Goal: Browse casually

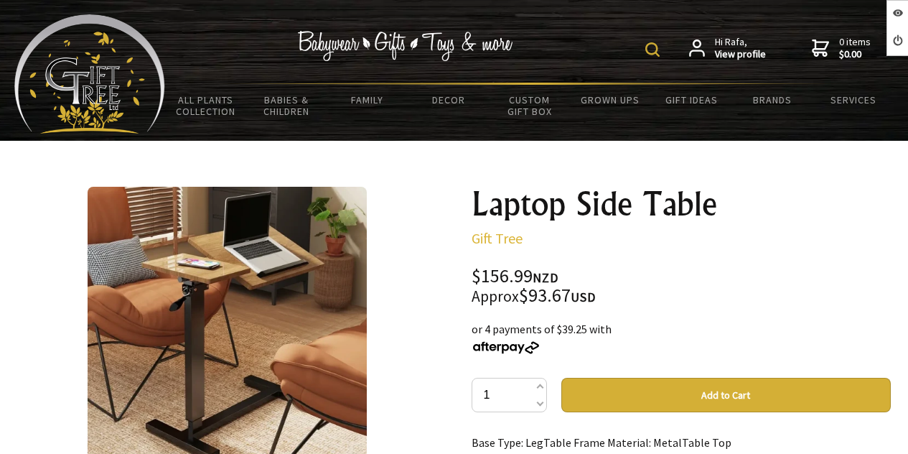
scroll to position [215, 0]
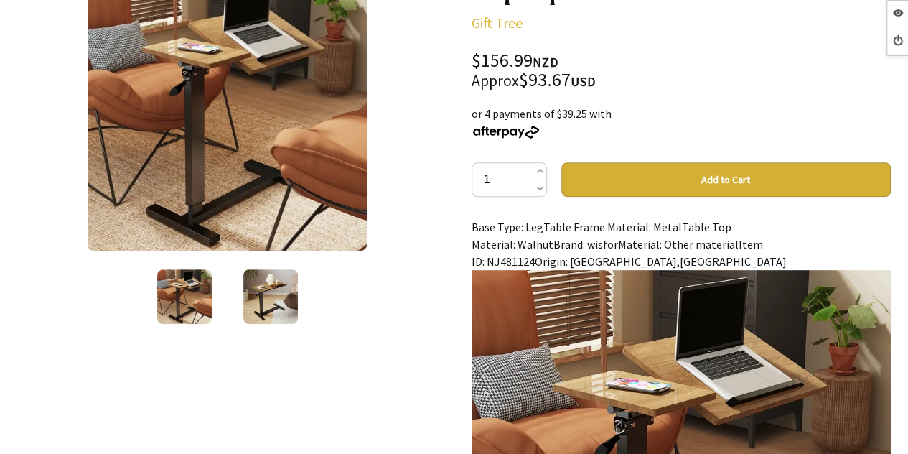
click at [292, 266] on div at bounding box center [271, 296] width 86 height 60
